Goal: Information Seeking & Learning: Learn about a topic

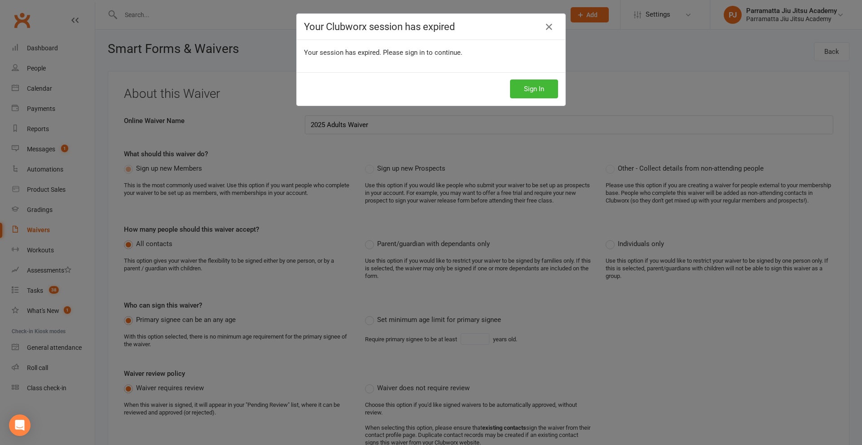
click at [541, 88] on button "Sign In" at bounding box center [534, 88] width 48 height 19
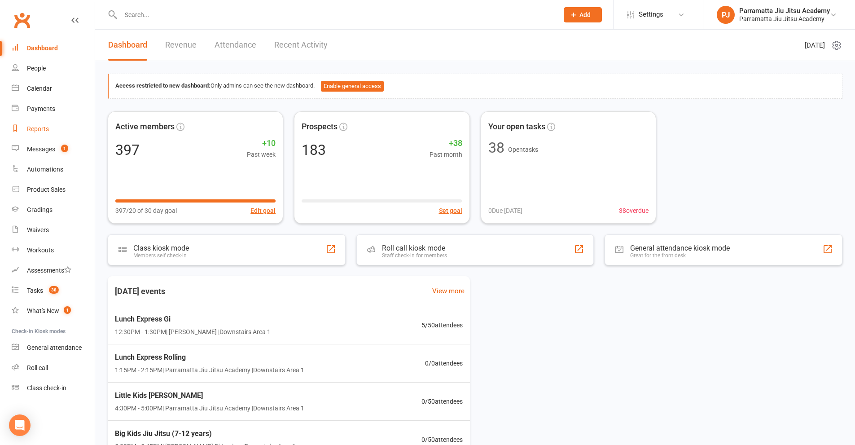
click at [39, 129] on div "Reports" at bounding box center [38, 128] width 22 height 7
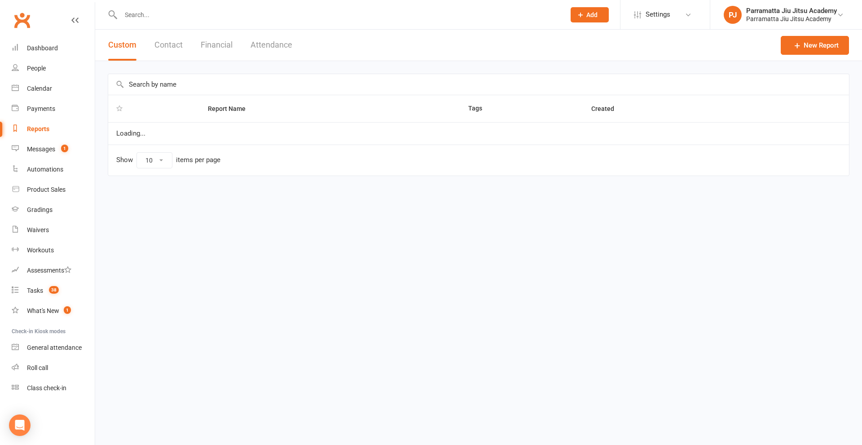
select select "25"
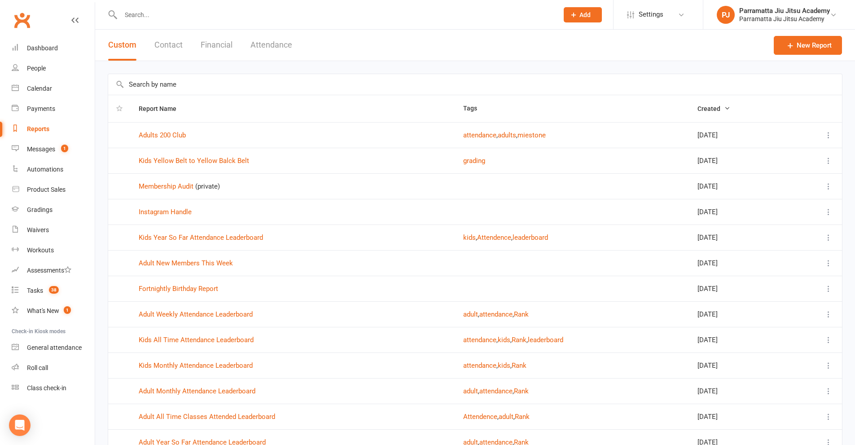
click at [207, 87] on input "text" at bounding box center [475, 84] width 734 height 21
type input "w"
type input "a"
click at [180, 313] on link "Adult Weekly Attendance Leaderboard" at bounding box center [196, 314] width 114 height 8
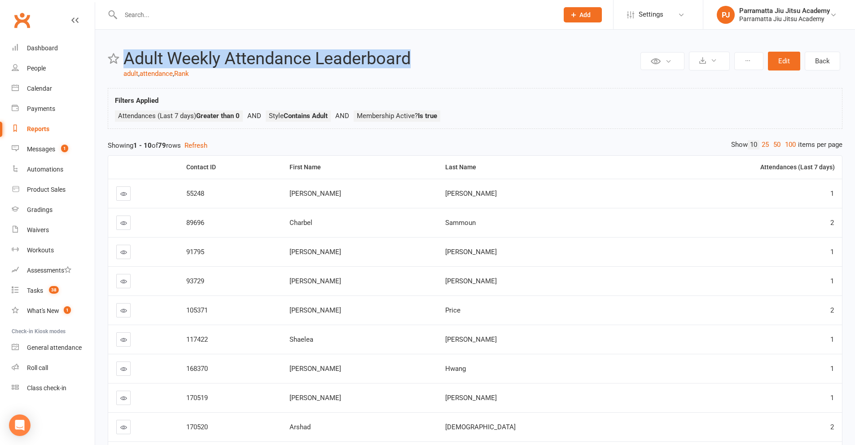
drag, startPoint x: 416, startPoint y: 64, endPoint x: 128, endPoint y: 57, distance: 288.3
click at [128, 57] on h2 "Adult Weekly Attendance Leaderboard" at bounding box center [380, 58] width 515 height 19
drag, startPoint x: 277, startPoint y: 60, endPoint x: 513, endPoint y: 53, distance: 235.8
click at [511, 53] on h2 "Adult Weekly Attendance Leaderboard" at bounding box center [380, 58] width 515 height 19
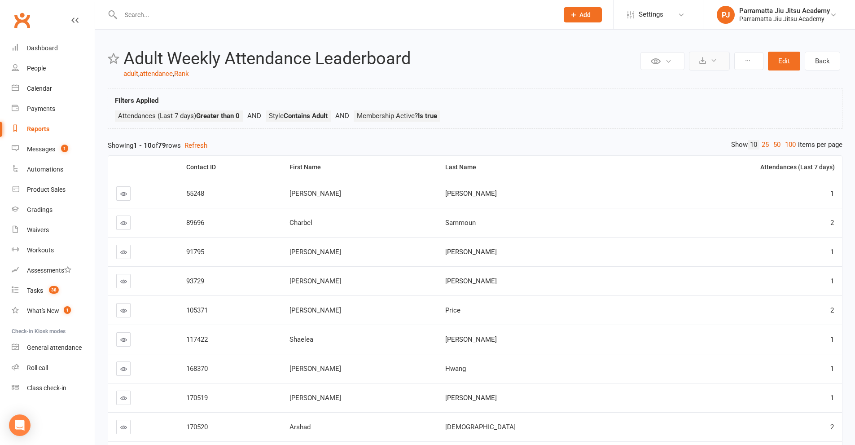
click at [708, 60] on button at bounding box center [709, 61] width 41 height 19
click at [677, 79] on link "Export to CSV" at bounding box center [682, 83] width 94 height 18
click at [526, 91] on div "Filters Applied Attendances (Last 7 days) Greater than 0 Style Contains Adult M…" at bounding box center [475, 108] width 735 height 41
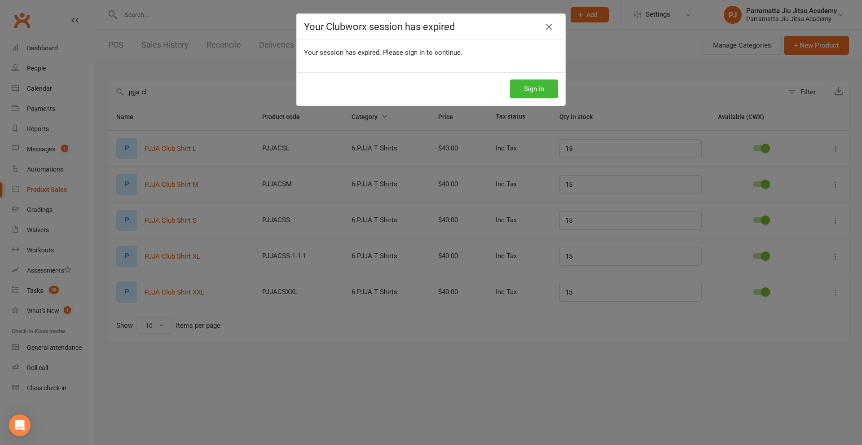
click at [531, 89] on button "Sign In" at bounding box center [534, 88] width 48 height 19
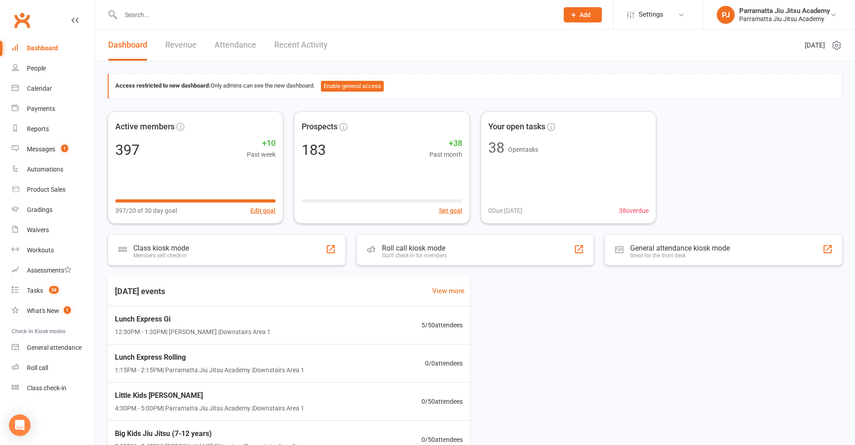
click at [167, 15] on input "text" at bounding box center [335, 15] width 434 height 13
type input "a"
click at [44, 128] on div "Reports" at bounding box center [38, 128] width 22 height 7
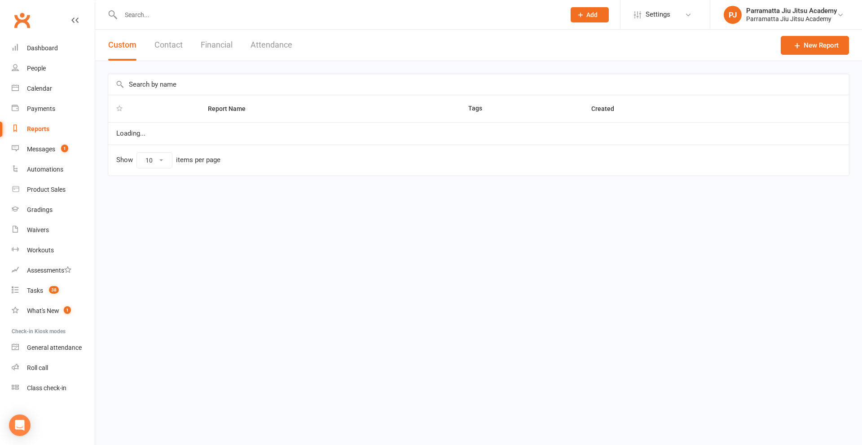
select select "25"
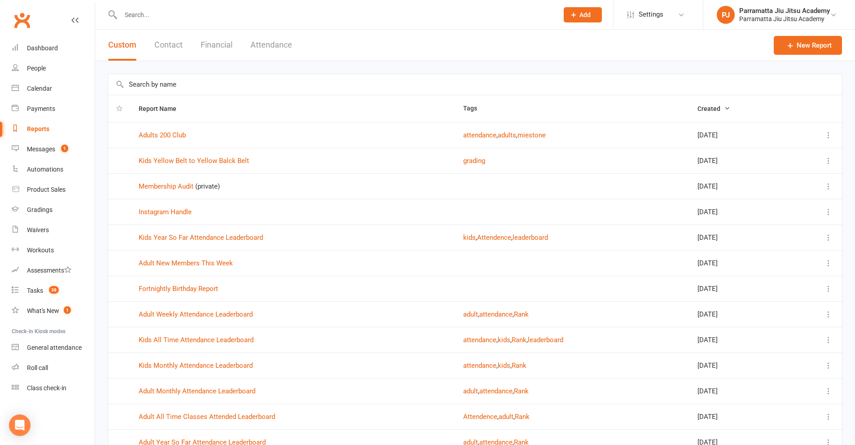
click at [199, 82] on input "text" at bounding box center [475, 84] width 734 height 21
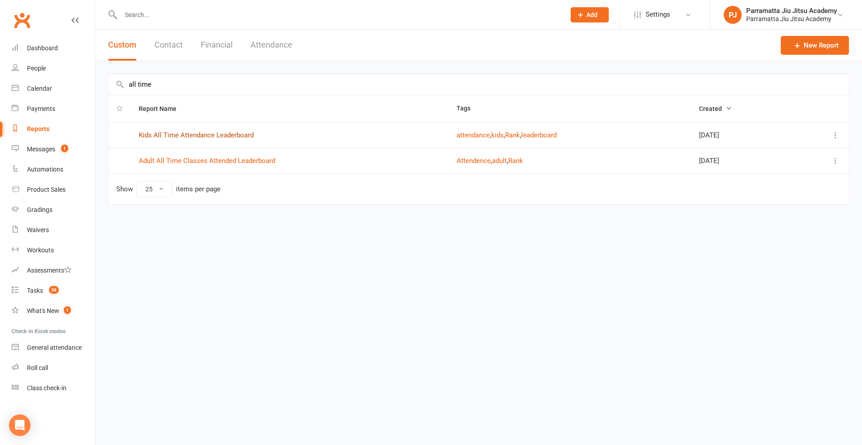
type input "all time"
click at [197, 136] on link "Kids All Time Attendance Leaderboard" at bounding box center [196, 135] width 115 height 8
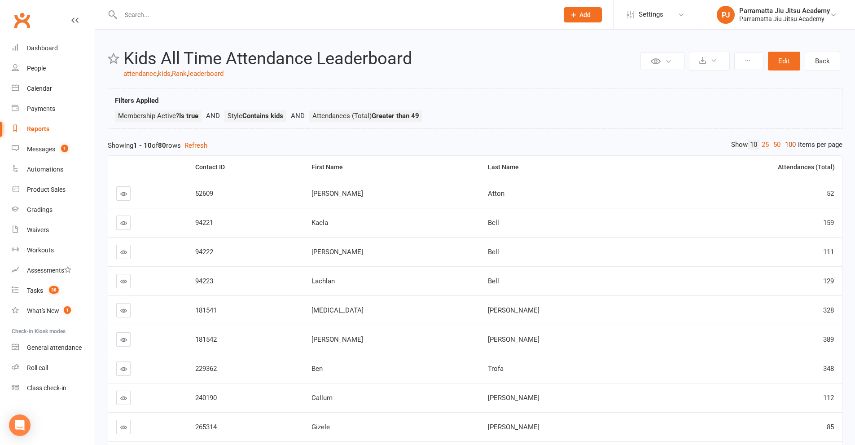
click at [790, 146] on link "100" at bounding box center [790, 144] width 15 height 9
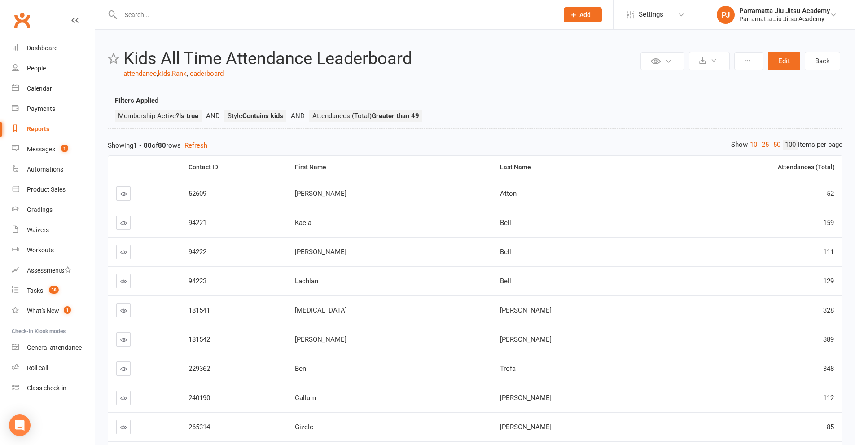
click at [659, 101] on div "Filters Applied Membership Active? Is true Style Contains kids Attendances (Tot…" at bounding box center [475, 110] width 721 height 31
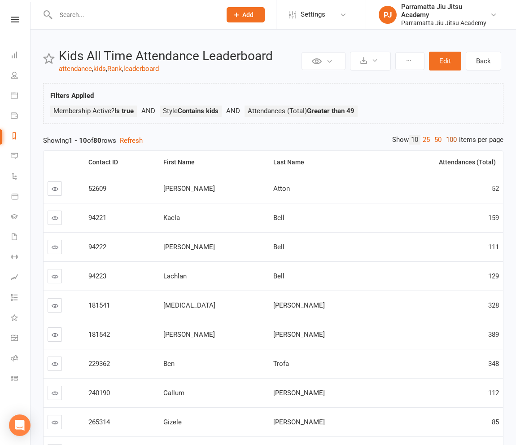
click at [447, 142] on link "100" at bounding box center [451, 139] width 15 height 9
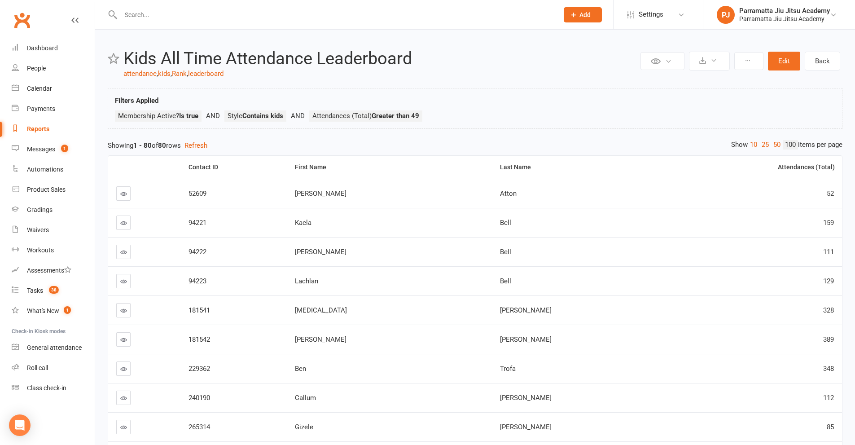
click at [516, 143] on link "100" at bounding box center [790, 144] width 15 height 9
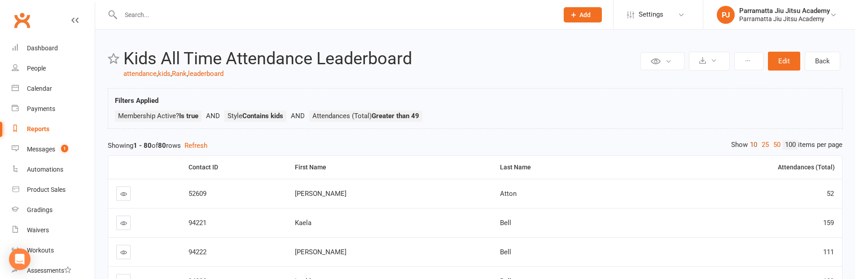
click at [516, 146] on link "10" at bounding box center [754, 144] width 12 height 9
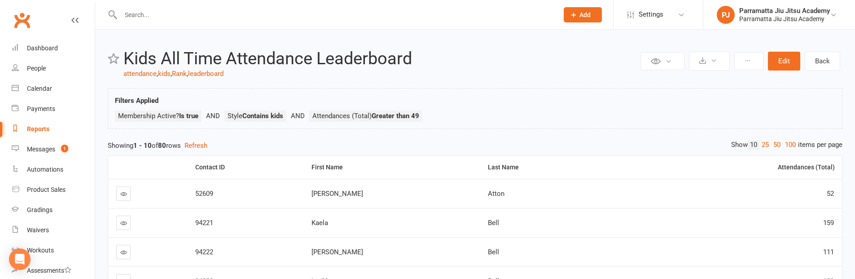
click at [516, 97] on div "Filters Applied Membership Active? Is true Style Contains kids Attendances (Tot…" at bounding box center [475, 110] width 721 height 31
click at [516, 146] on link "100" at bounding box center [790, 144] width 15 height 9
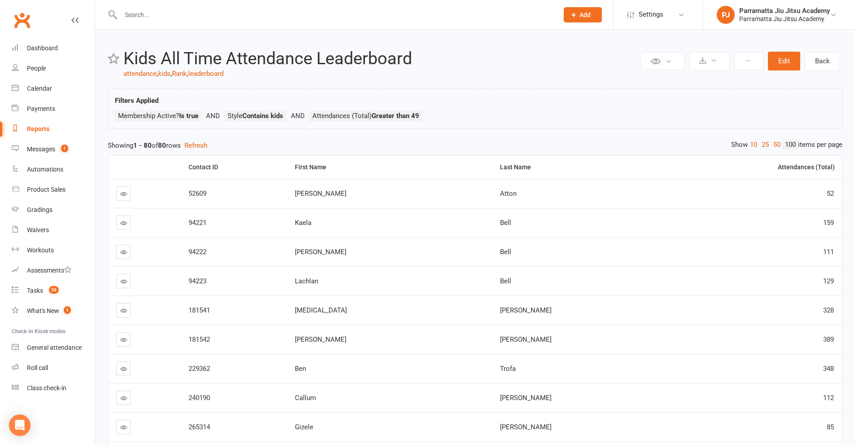
click at [516, 142] on link "100" at bounding box center [790, 144] width 15 height 9
drag, startPoint x: 771, startPoint y: 136, endPoint x: 774, endPoint y: 148, distance: 12.0
drag, startPoint x: 774, startPoint y: 148, endPoint x: 776, endPoint y: 143, distance: 5.4
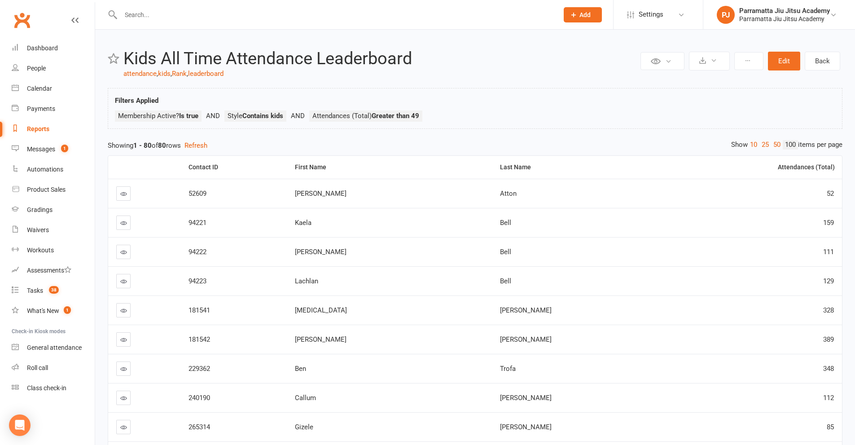
click at [516, 148] on link "50" at bounding box center [777, 144] width 12 height 9
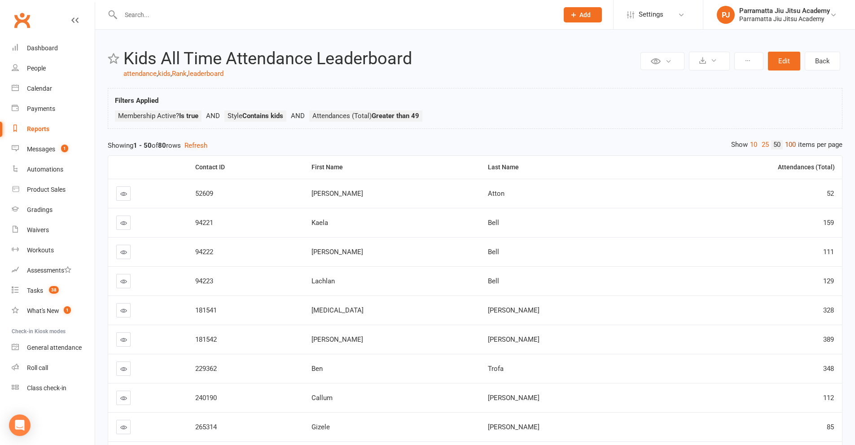
click at [516, 144] on link "100" at bounding box center [790, 144] width 15 height 9
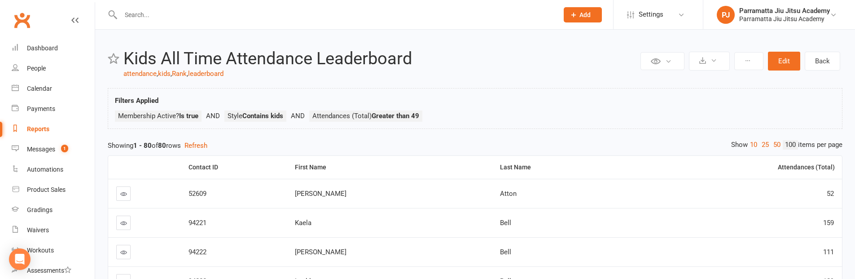
click at [144, 17] on input "text" at bounding box center [335, 15] width 434 height 13
click at [13, 129] on icon at bounding box center [15, 127] width 7 height 7
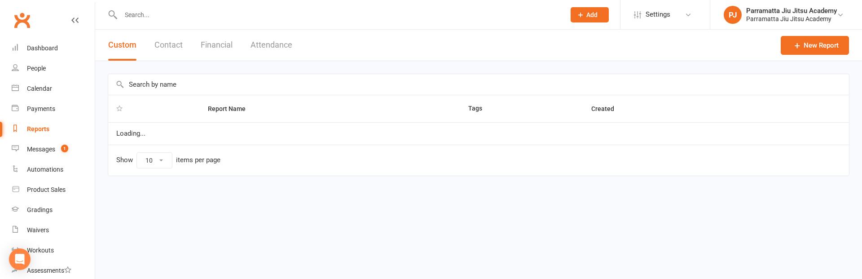
select select "25"
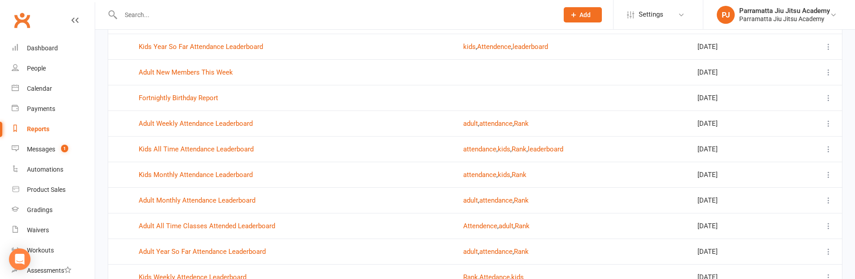
scroll to position [224, 0]
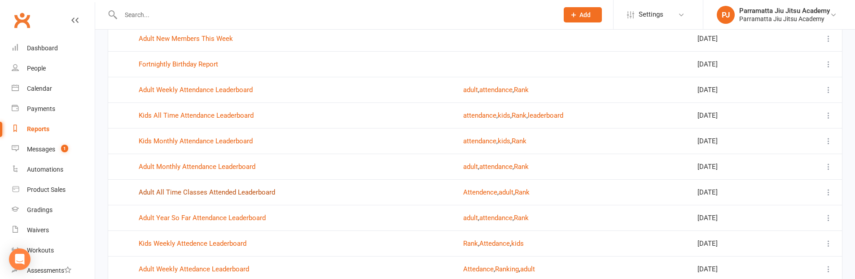
click at [208, 189] on link "Adult All Time Classes Attended Leaderboard" at bounding box center [207, 192] width 136 height 8
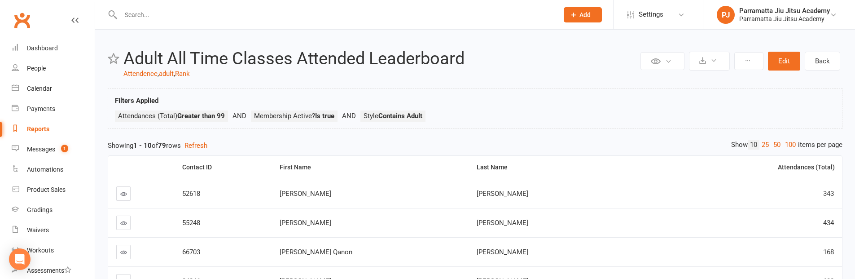
click at [47, 127] on div "Reports" at bounding box center [38, 128] width 22 height 7
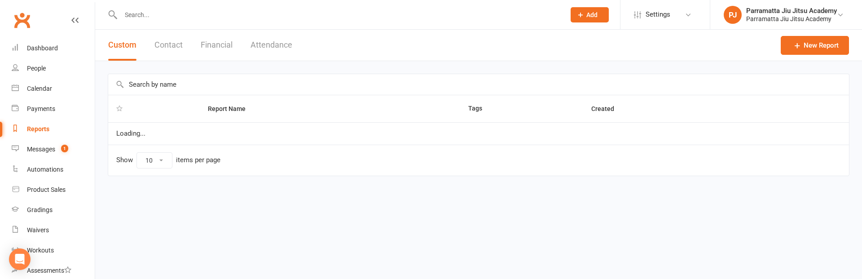
select select "25"
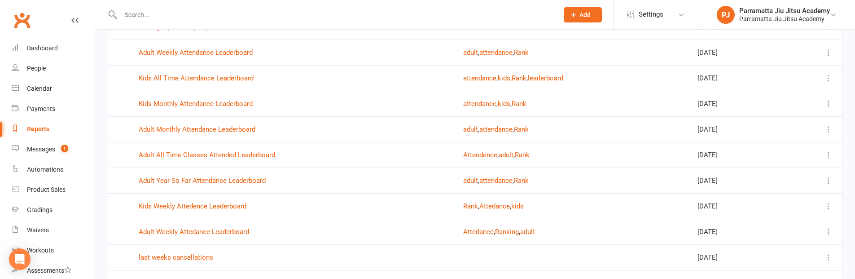
scroll to position [269, 0]
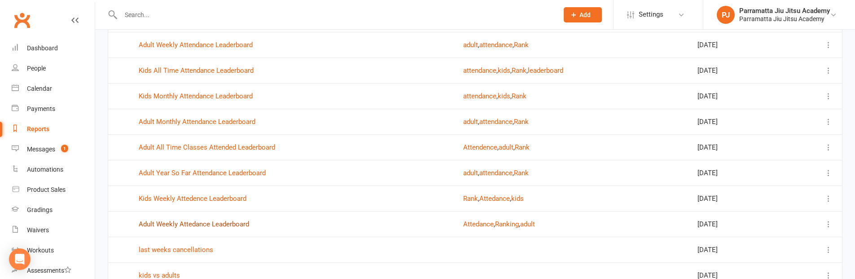
click at [201, 226] on link "Adult Weekly Attedance Leaderboard" at bounding box center [194, 224] width 110 height 8
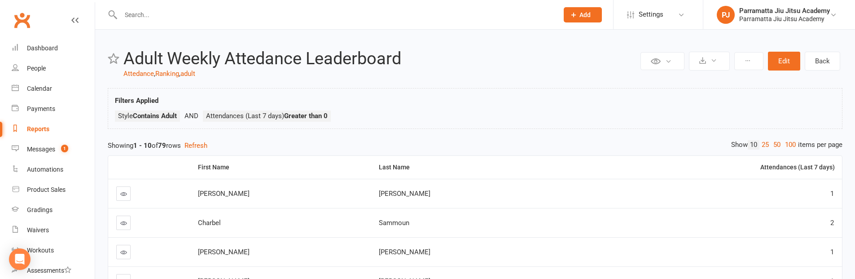
click at [25, 133] on link "Reports" at bounding box center [53, 129] width 83 height 20
select select "25"
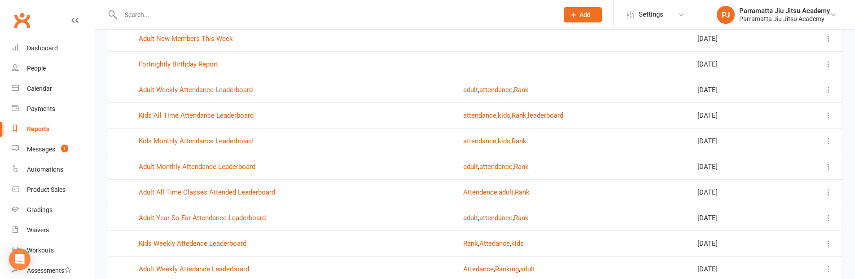
scroll to position [269, 0]
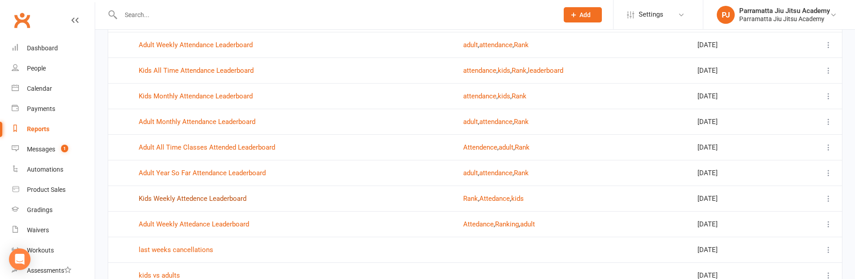
click at [221, 196] on link "Kids Weekly Attedence Leaderboard" at bounding box center [193, 198] width 108 height 8
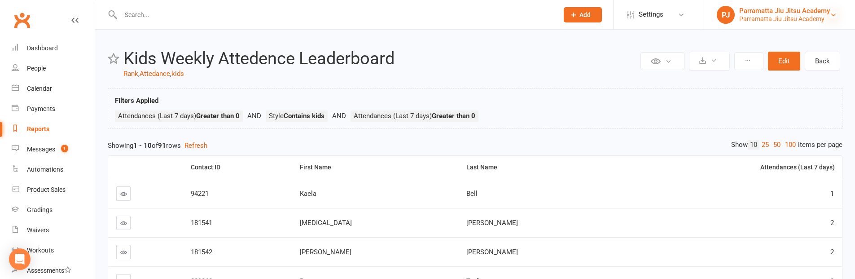
click at [516, 13] on icon at bounding box center [833, 14] width 7 height 7
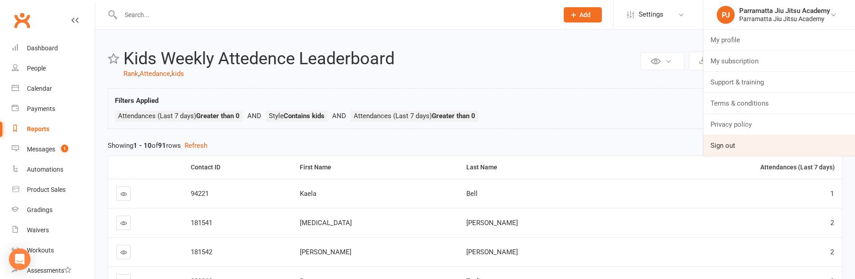
click at [516, 148] on link "Sign out" at bounding box center [780, 145] width 152 height 21
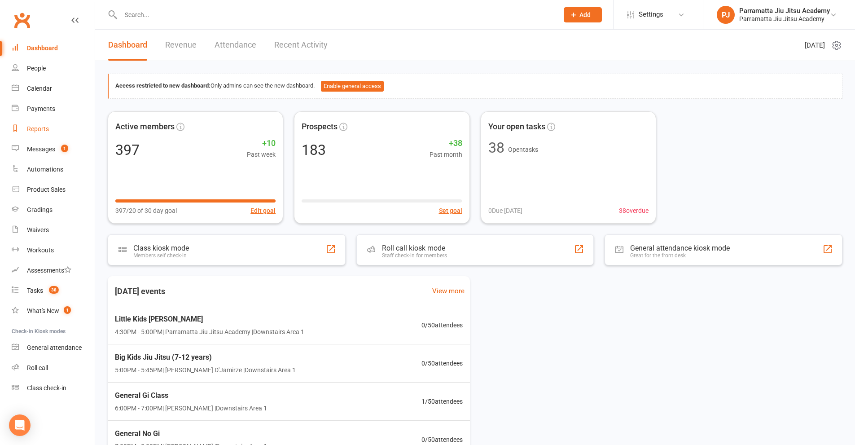
click at [39, 125] on link "Reports" at bounding box center [53, 129] width 83 height 20
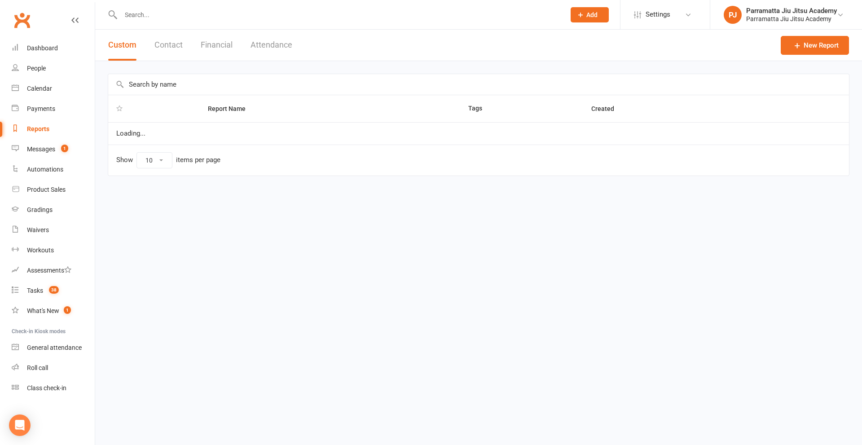
select select "25"
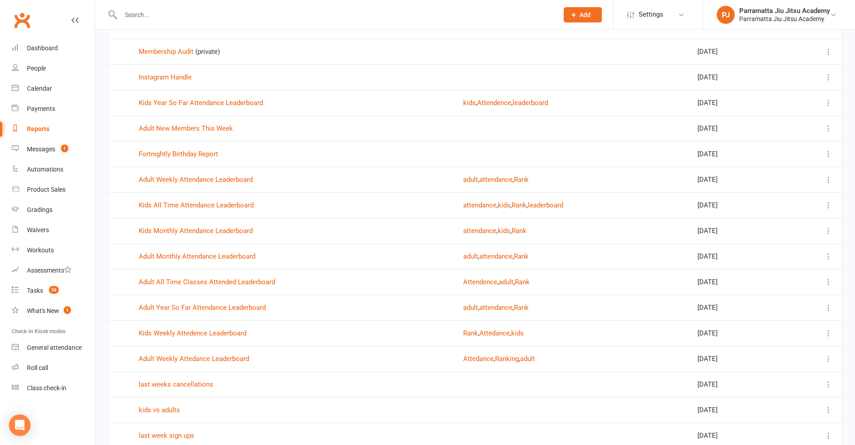
scroll to position [180, 0]
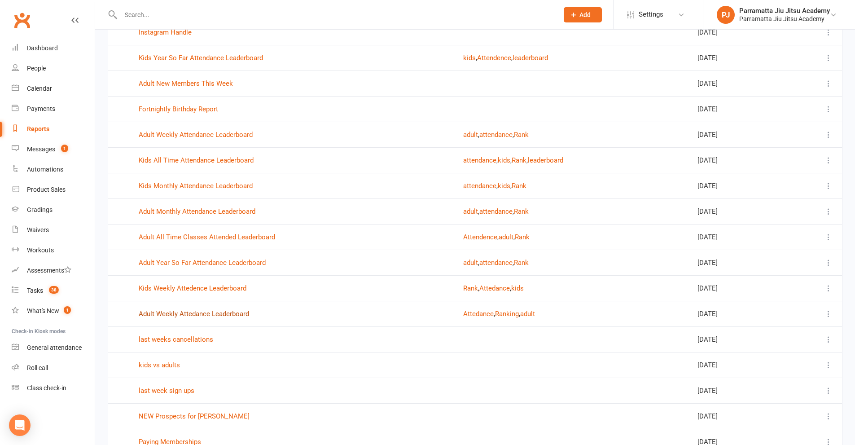
click at [213, 314] on link "Adult Weekly Attedance Leaderboard" at bounding box center [194, 314] width 110 height 8
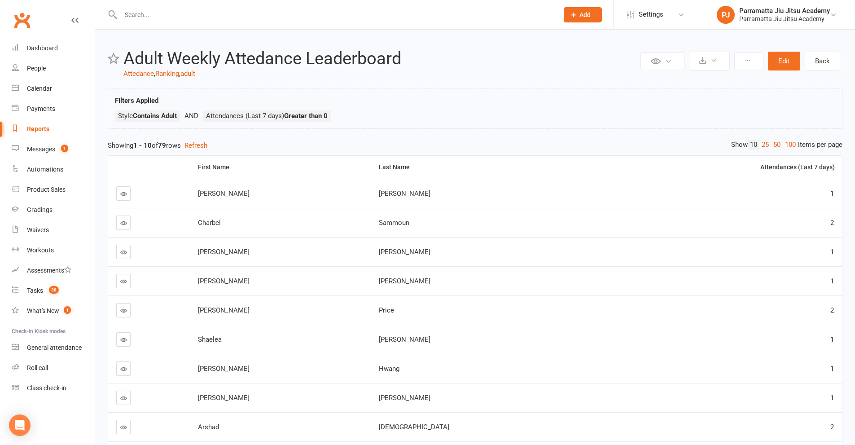
click at [162, 17] on input "text" at bounding box center [335, 15] width 434 height 13
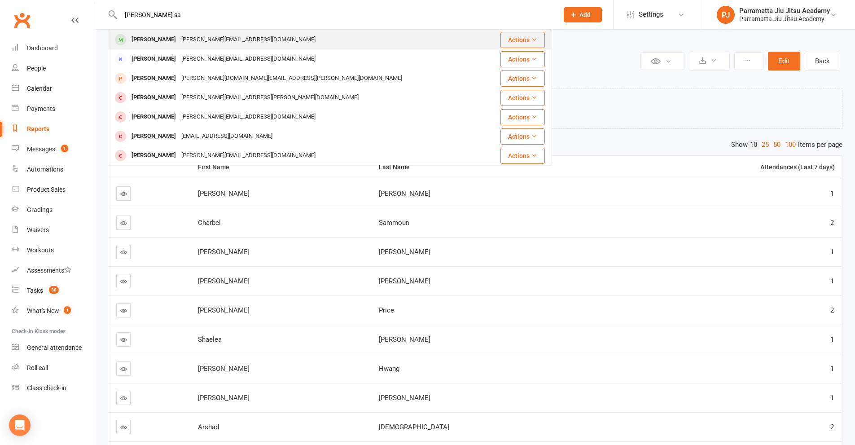
type input "[PERSON_NAME] sa"
click at [194, 35] on div "[PERSON_NAME][EMAIL_ADDRESS][DOMAIN_NAME]" at bounding box center [249, 39] width 140 height 13
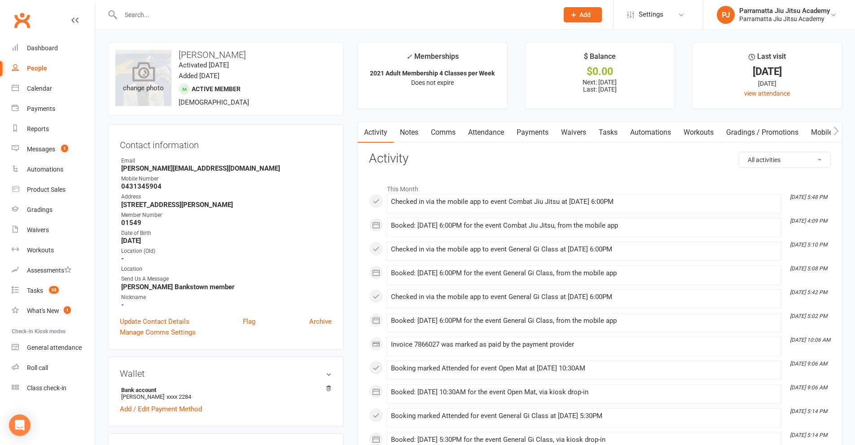
click at [140, 80] on icon at bounding box center [143, 72] width 23 height 20
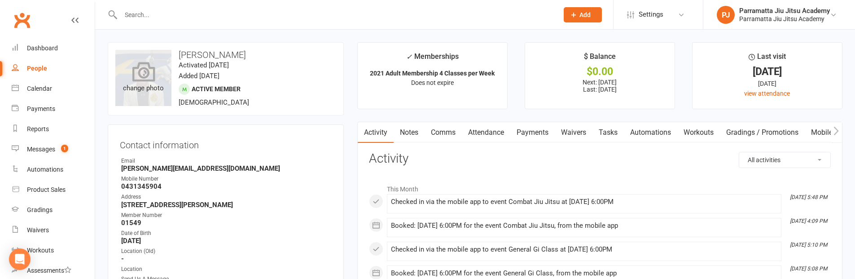
click at [153, 64] on icon at bounding box center [143, 72] width 23 height 20
